Goal: Task Accomplishment & Management: Manage account settings

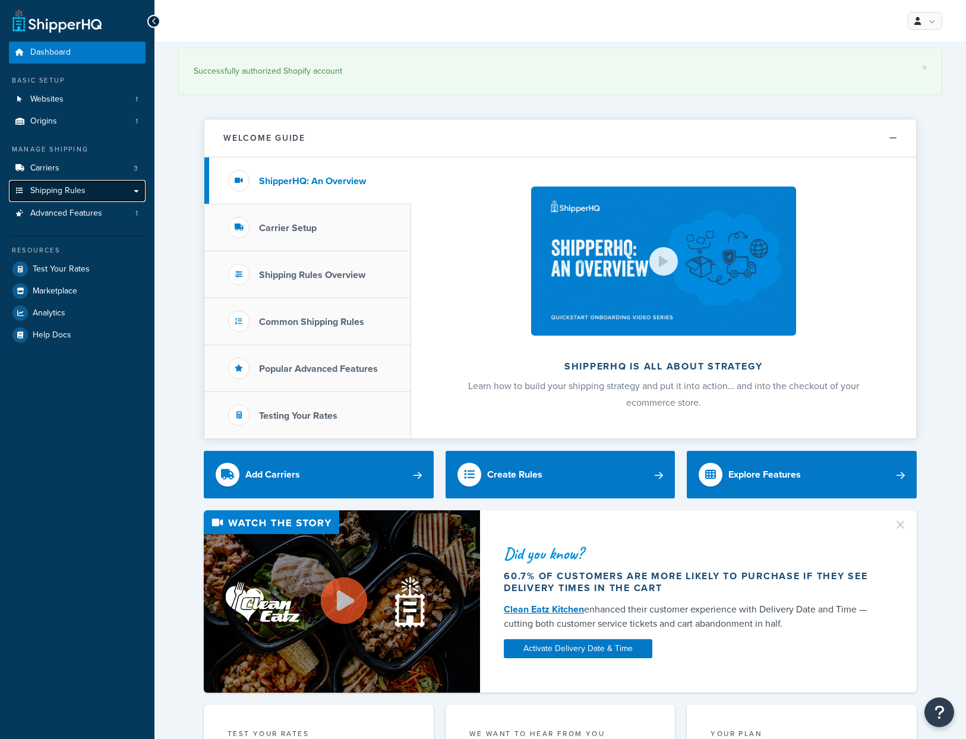
click at [82, 186] on span "Shipping Rules" at bounding box center [57, 191] width 55 height 10
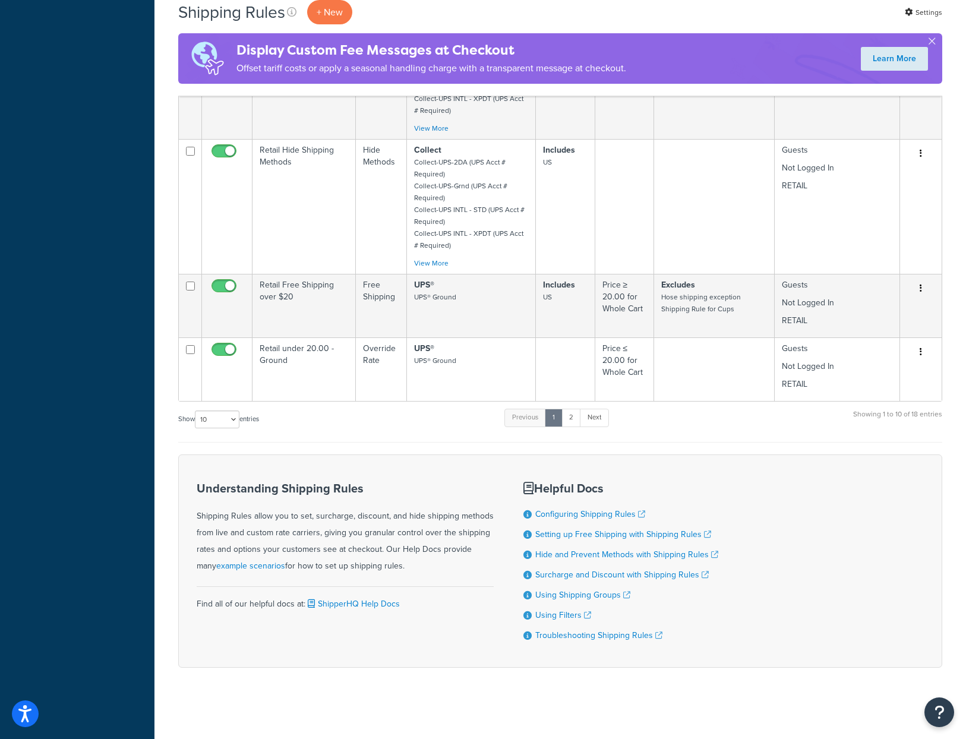
scroll to position [839, 0]
click at [236, 424] on select "10 15 25 50 100 1000" at bounding box center [217, 420] width 45 height 18
click at [196, 411] on select "10 15 25 50 100 1000" at bounding box center [217, 420] width 45 height 18
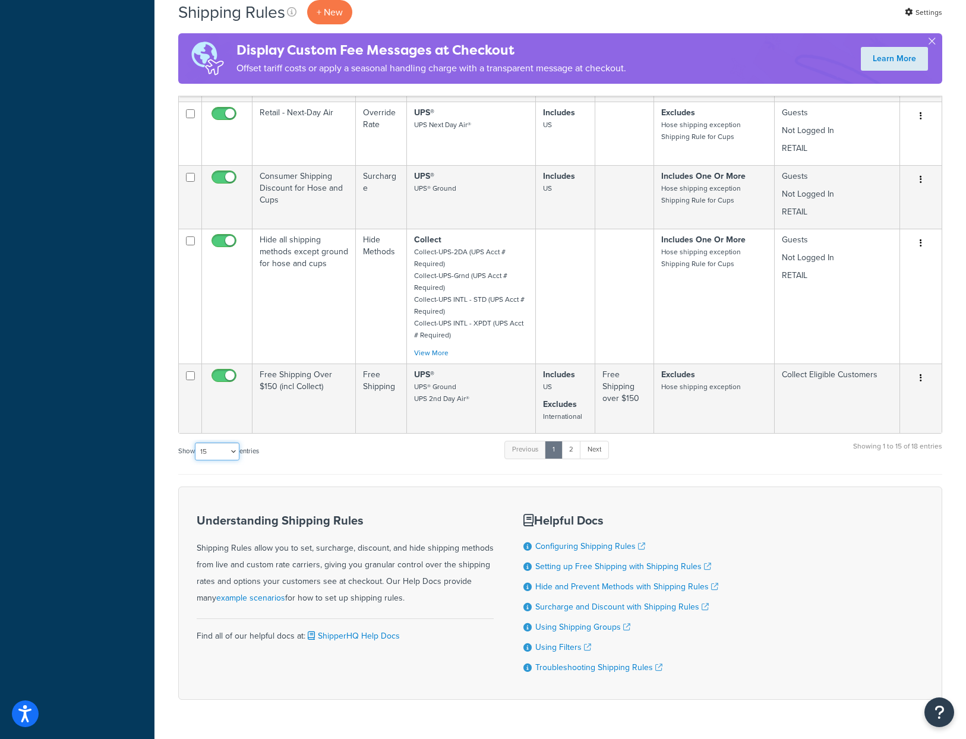
scroll to position [1236, 0]
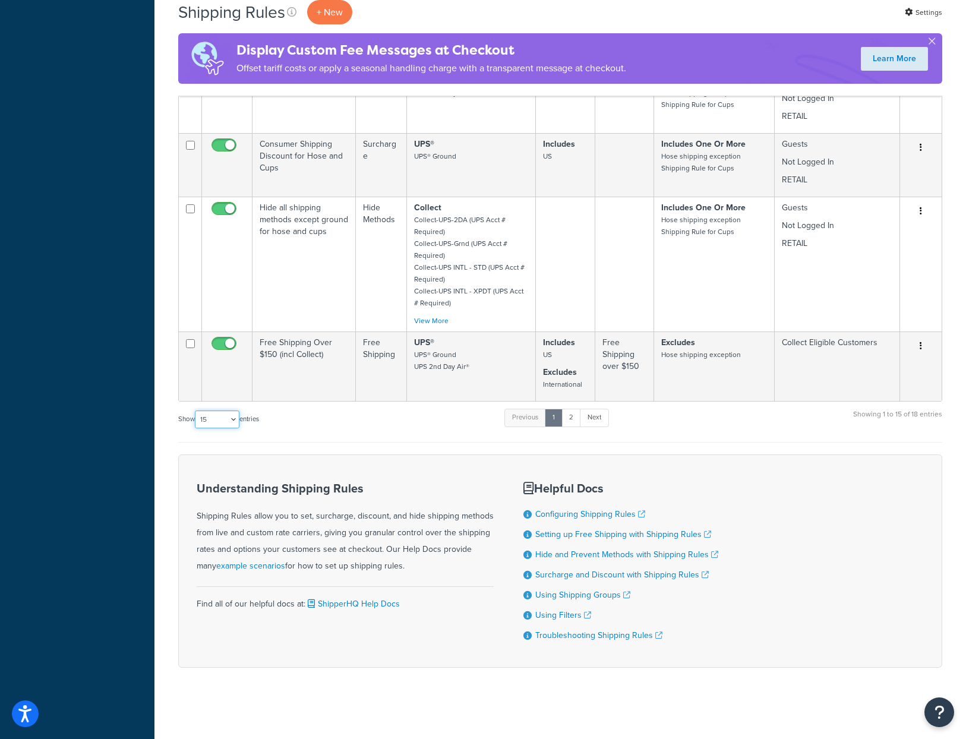
click at [222, 419] on select "10 15 25 50 100 1000" at bounding box center [217, 420] width 45 height 18
select select "25"
click at [196, 411] on select "10 15 25 50 100 1000" at bounding box center [217, 420] width 45 height 18
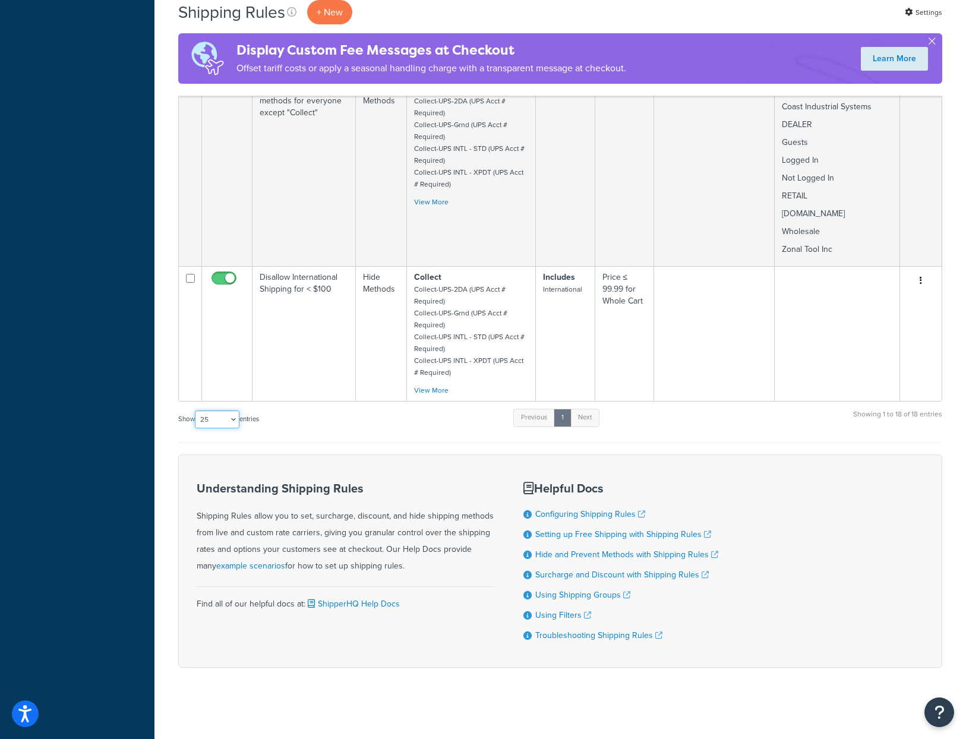
scroll to position [1645, 0]
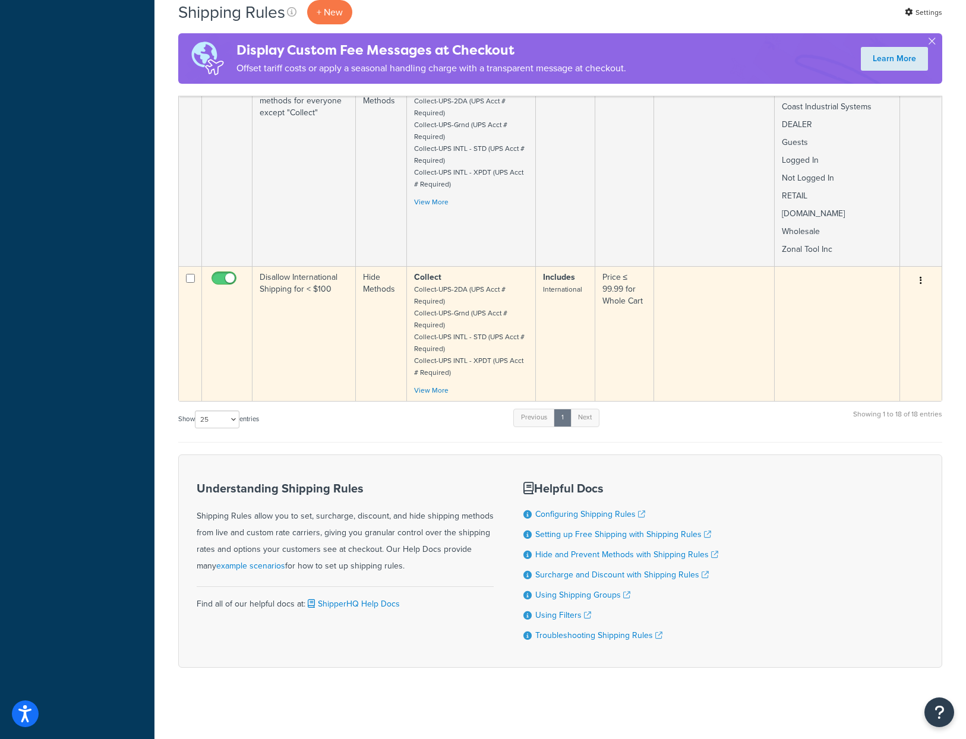
click at [226, 274] on input "checkbox" at bounding box center [225, 281] width 33 height 15
checkbox input "false"
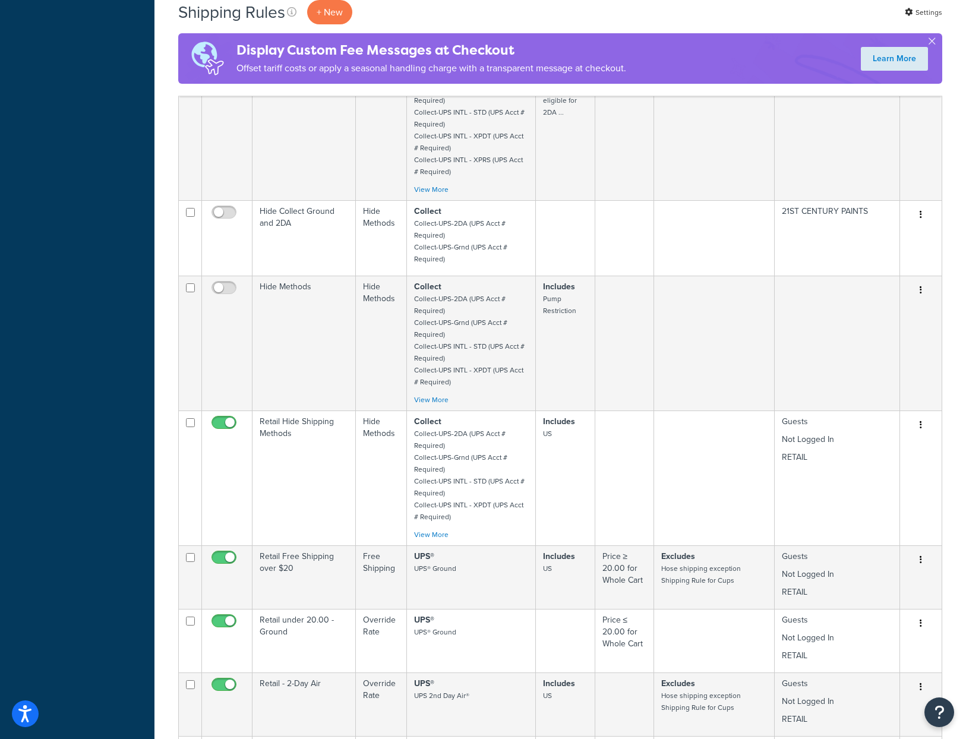
scroll to position [0, 0]
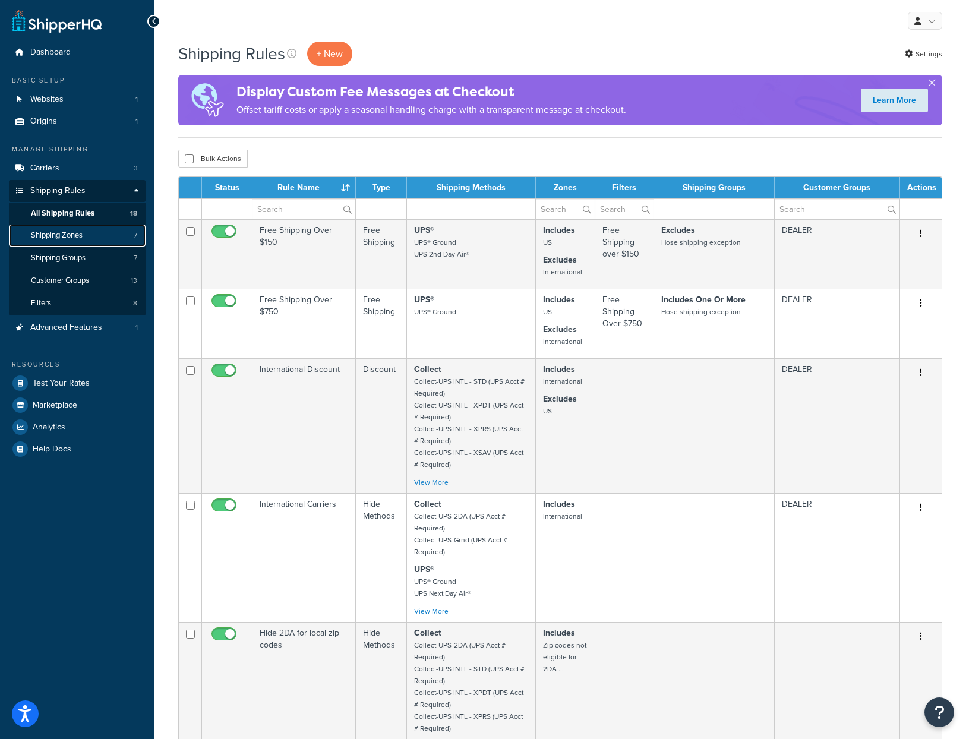
click at [78, 229] on link "Shipping Zones 7" at bounding box center [77, 236] width 137 height 22
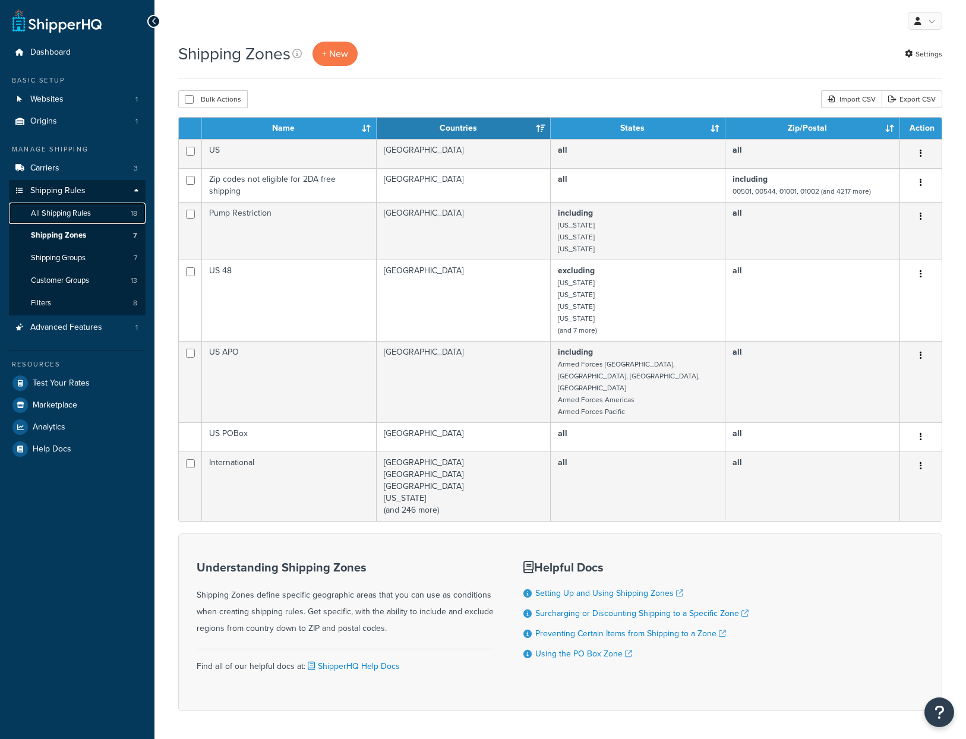
click at [84, 218] on span "All Shipping Rules" at bounding box center [61, 214] width 60 height 10
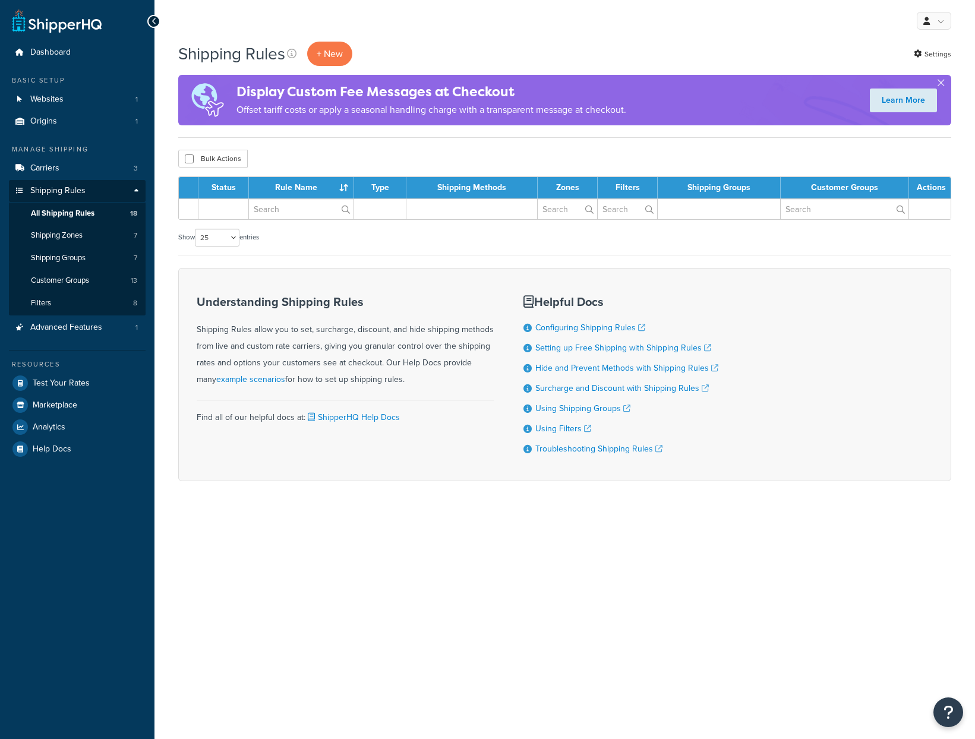
select select "25"
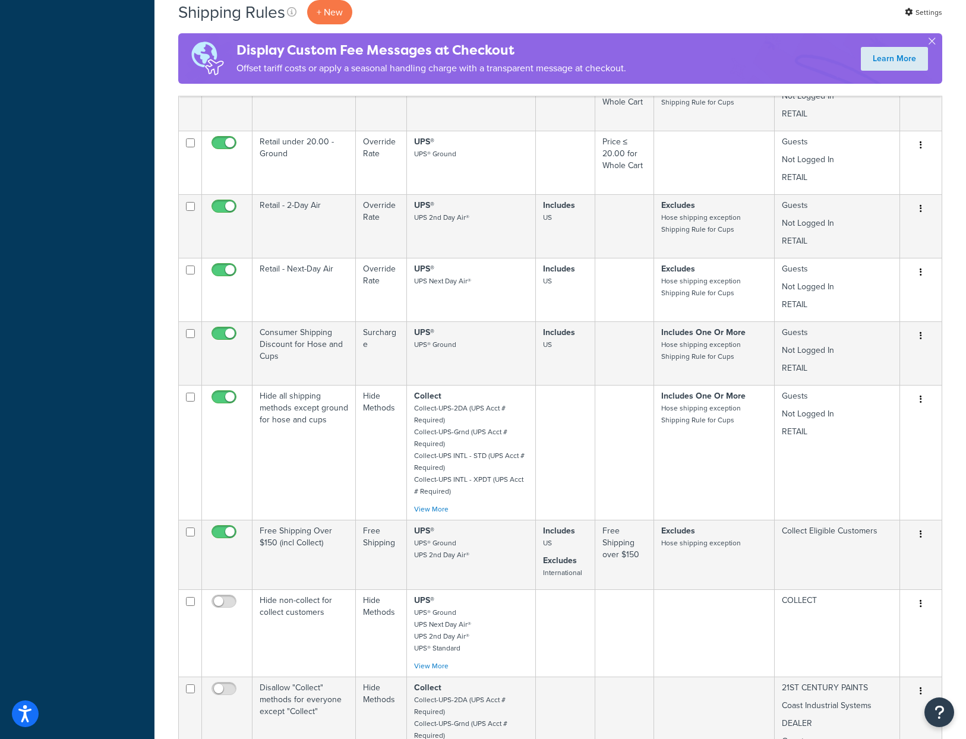
scroll to position [1648, 0]
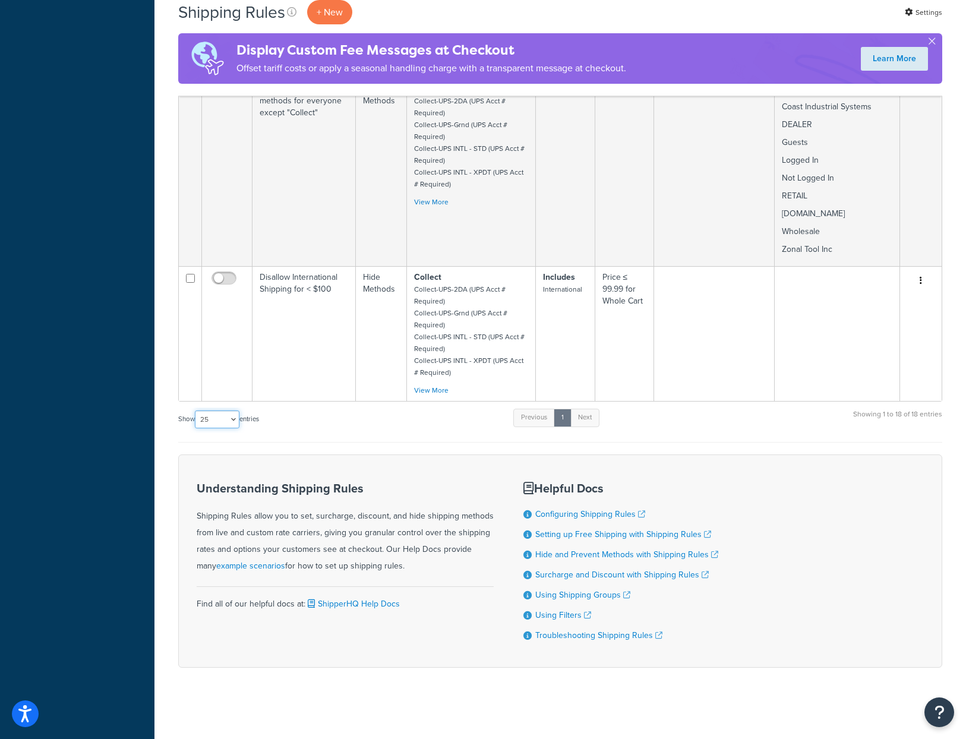
click at [235, 417] on select "10 15 25 50 100 1000" at bounding box center [217, 420] width 45 height 18
click at [196, 411] on select "10 15 25 50 100 1000" at bounding box center [217, 420] width 45 height 18
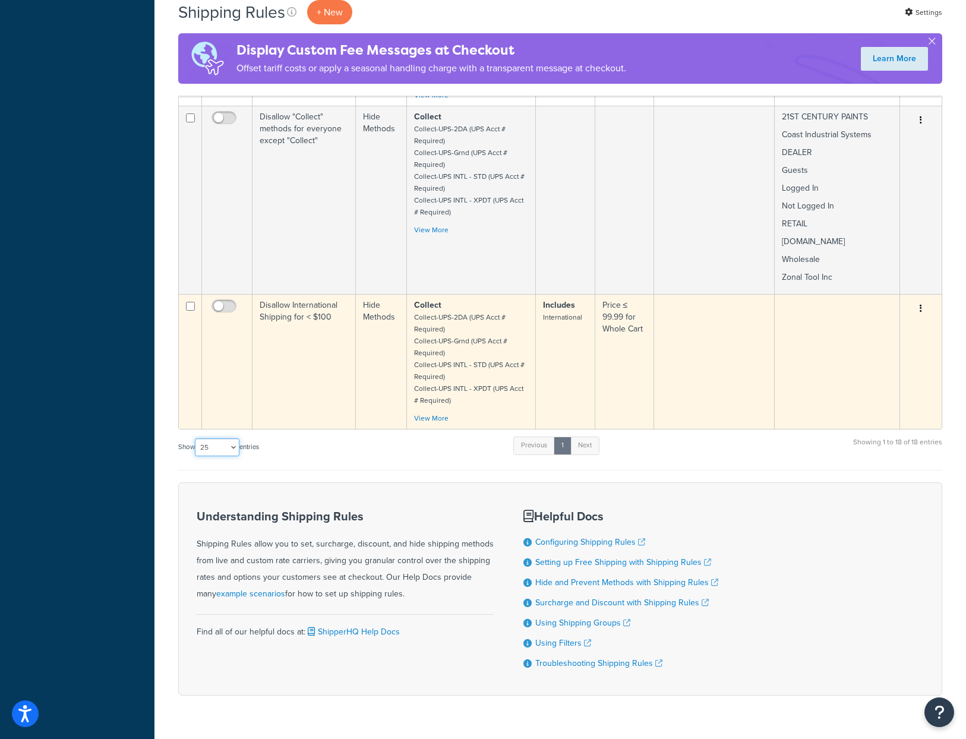
scroll to position [1605, 0]
click at [427, 424] on link "View More" at bounding box center [431, 419] width 34 height 11
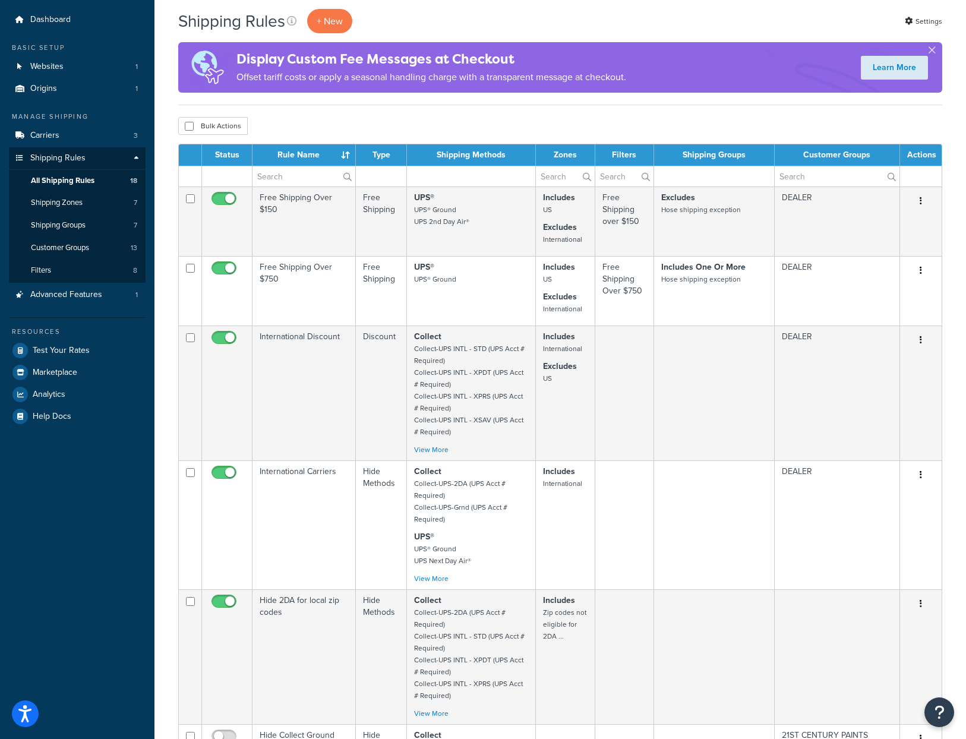
scroll to position [0, 0]
